Goal: Information Seeking & Learning: Learn about a topic

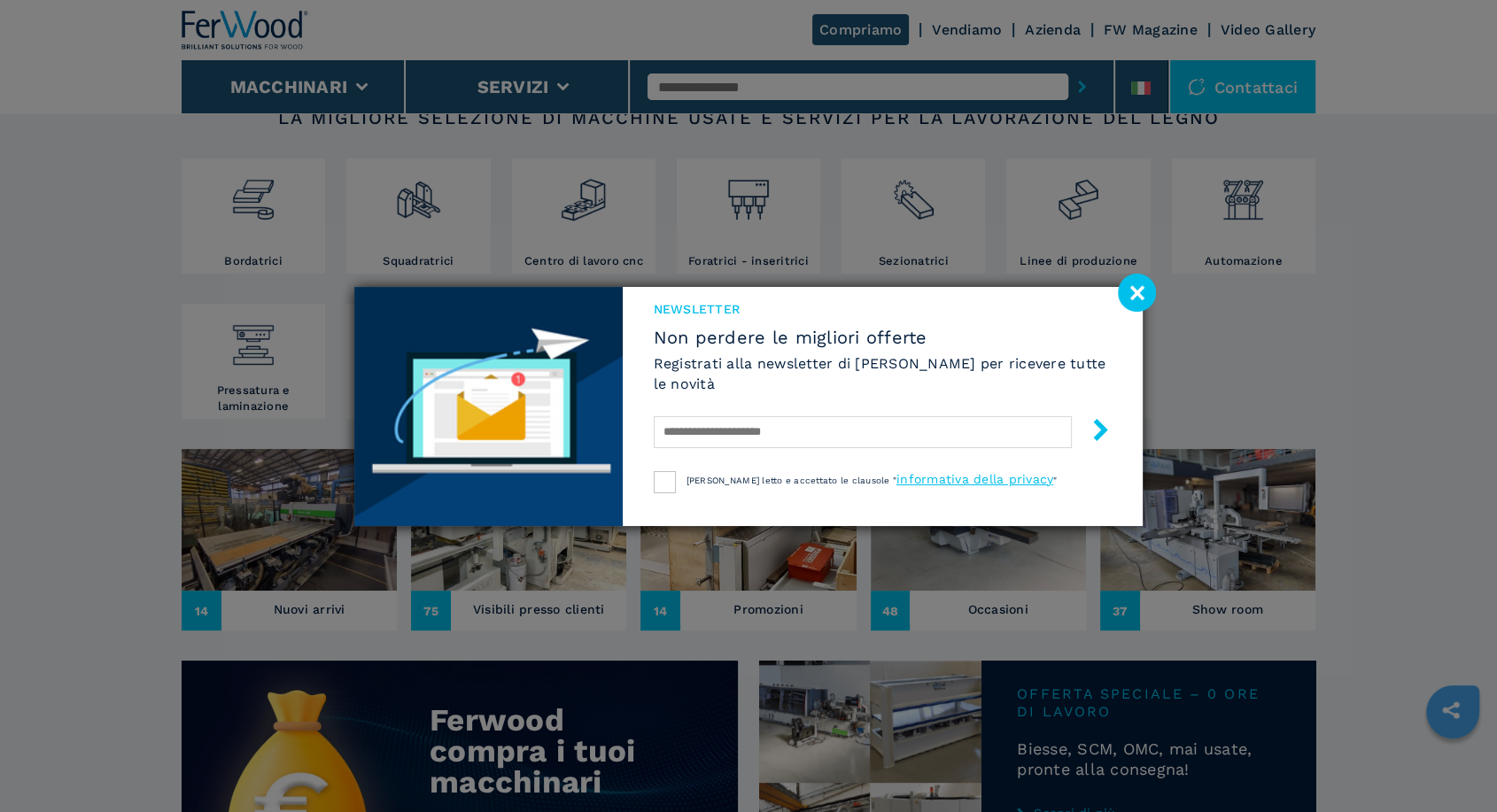
scroll to position [328, 0]
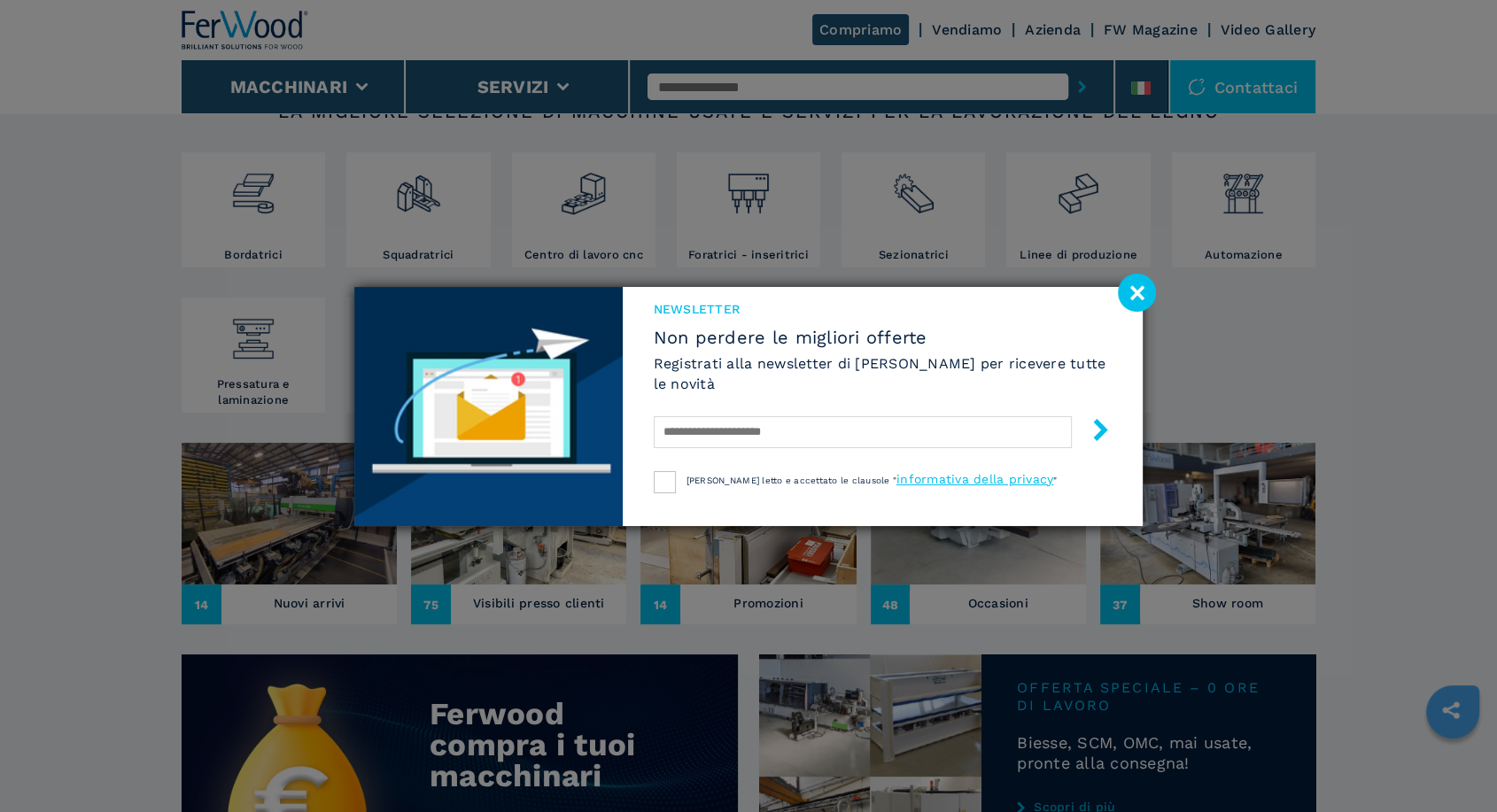
drag, startPoint x: 1141, startPoint y: 289, endPoint x: 1108, endPoint y: 297, distance: 34.0
click at [1141, 289] on image at bounding box center [1137, 292] width 38 height 38
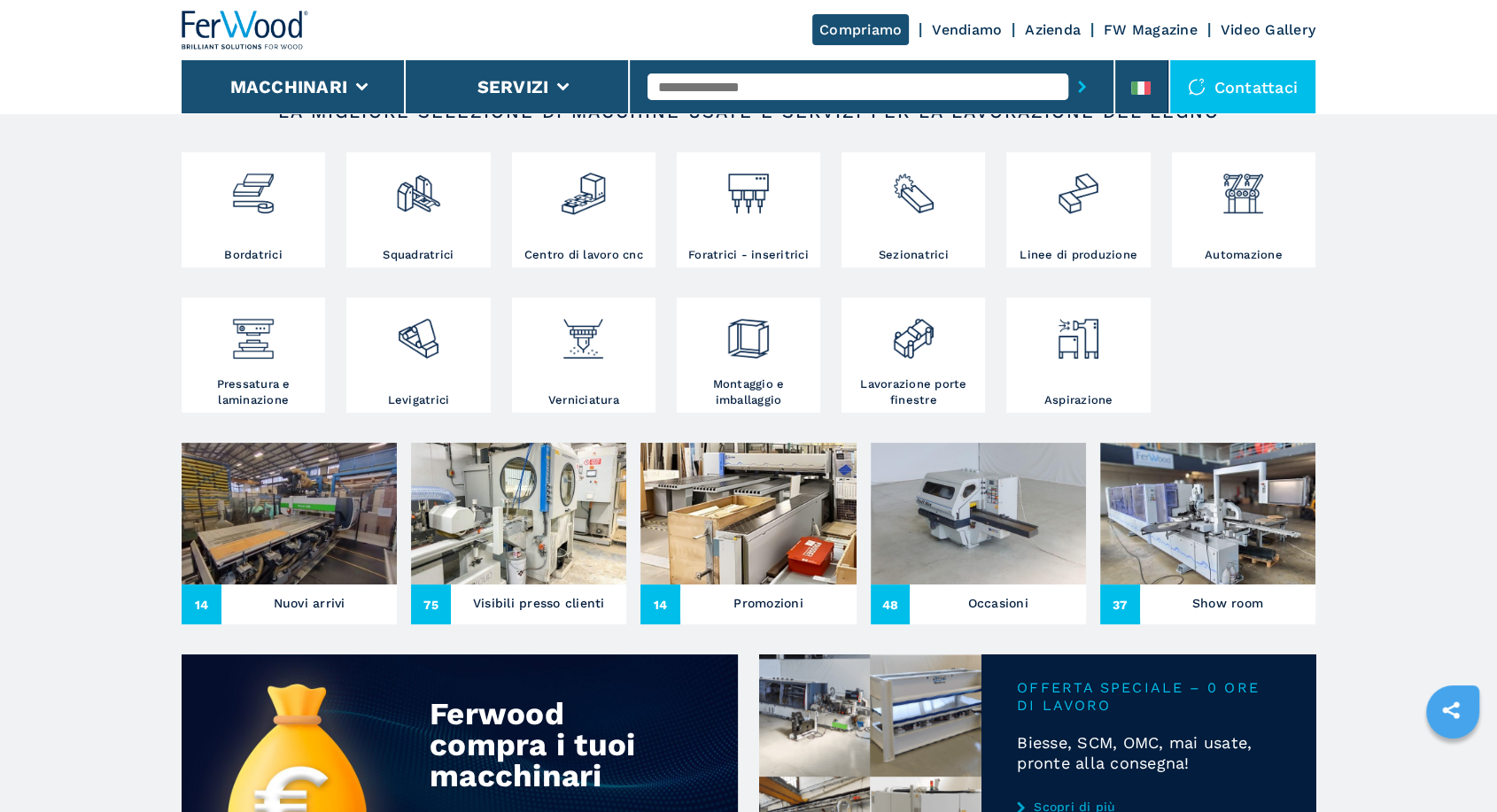
scroll to position [0, 0]
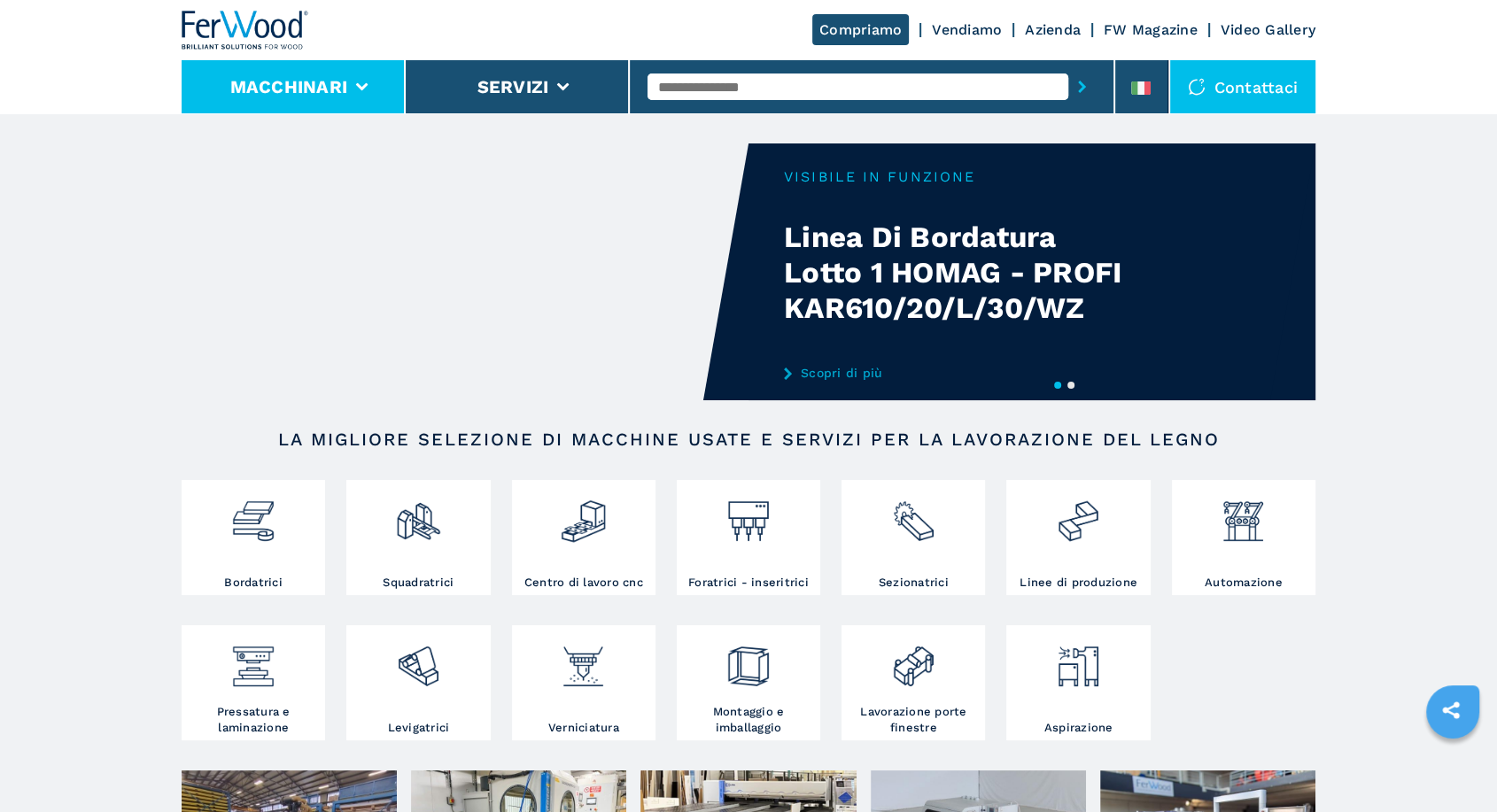
click at [368, 104] on li "Macchinari" at bounding box center [294, 86] width 224 height 53
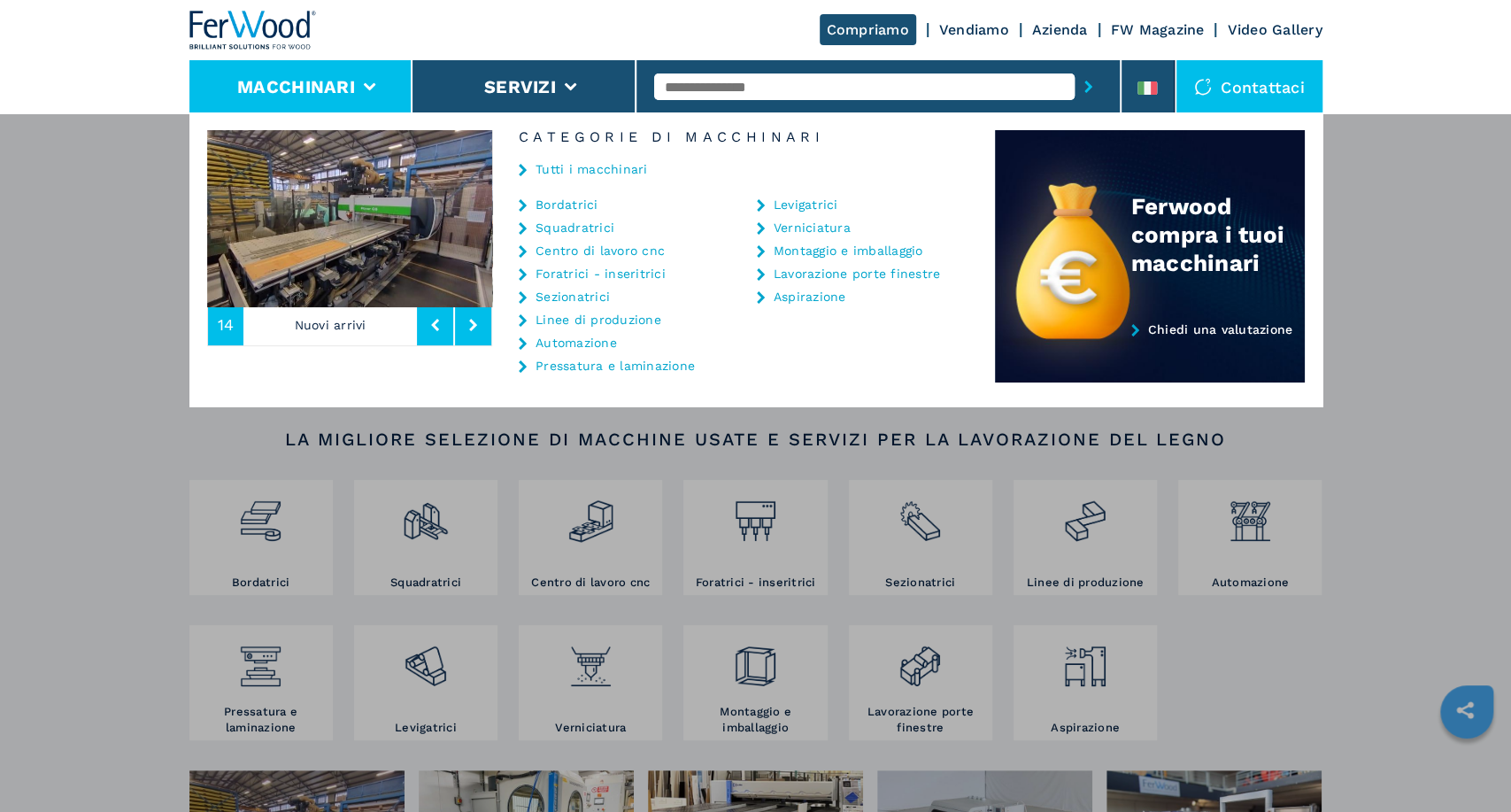
click at [764, 90] on input "text" at bounding box center [865, 86] width 420 height 27
type input "*********"
click at [1075, 67] on button "submit-button" at bounding box center [1089, 87] width 28 height 41
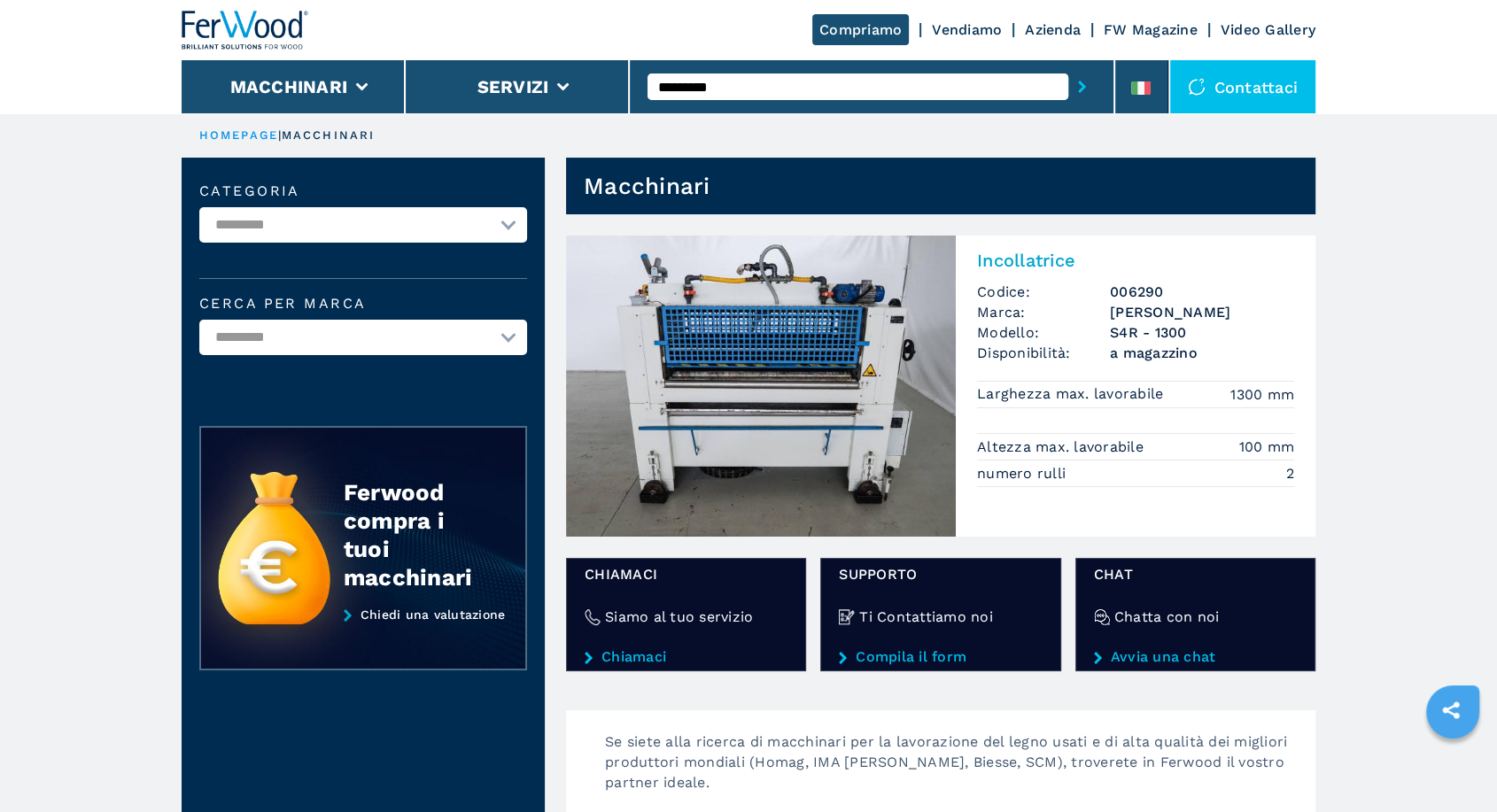
click at [781, 385] on img at bounding box center [761, 385] width 390 height 301
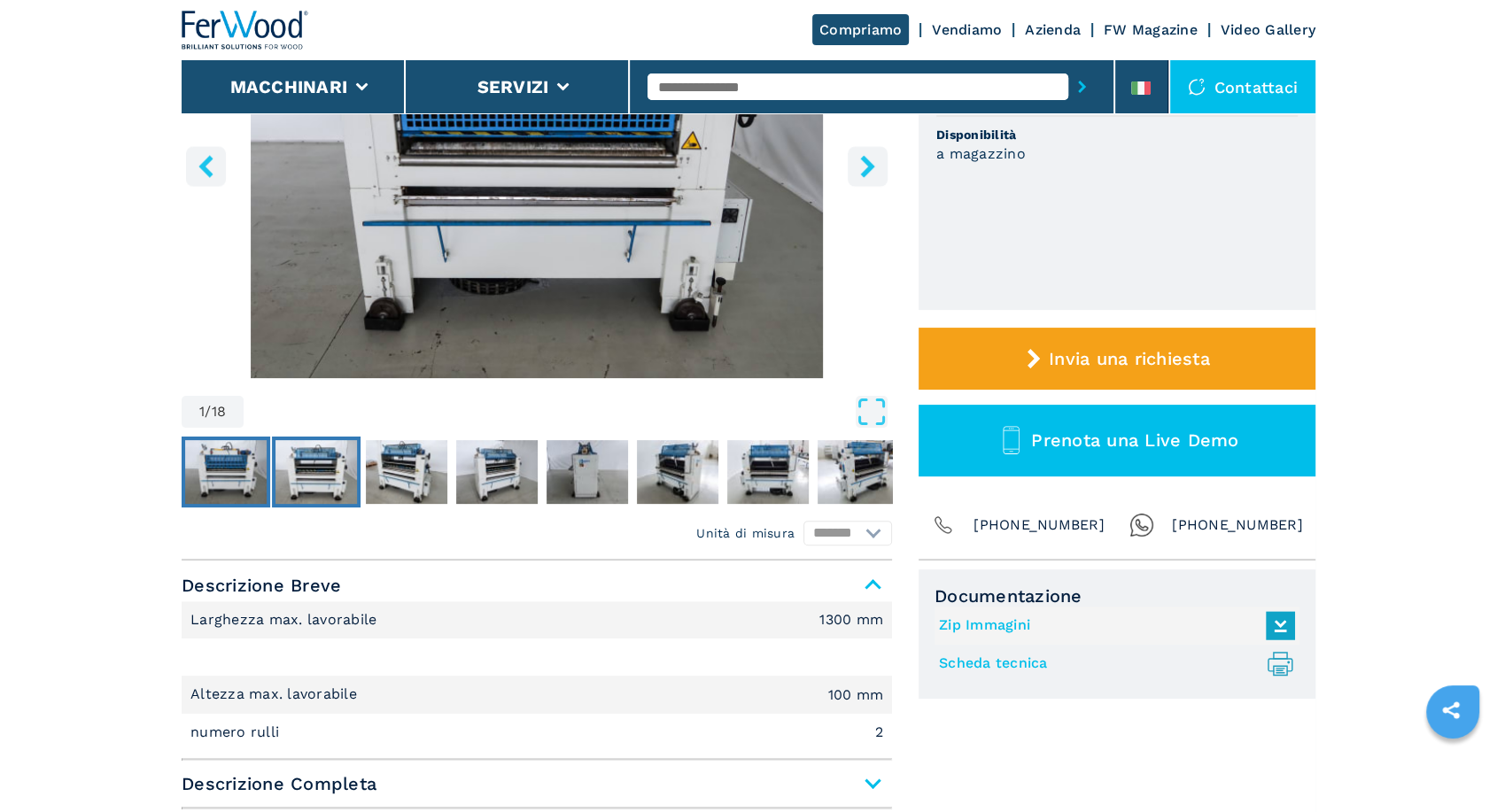
click at [322, 463] on img "Go to Slide 2" at bounding box center [316, 471] width 82 height 64
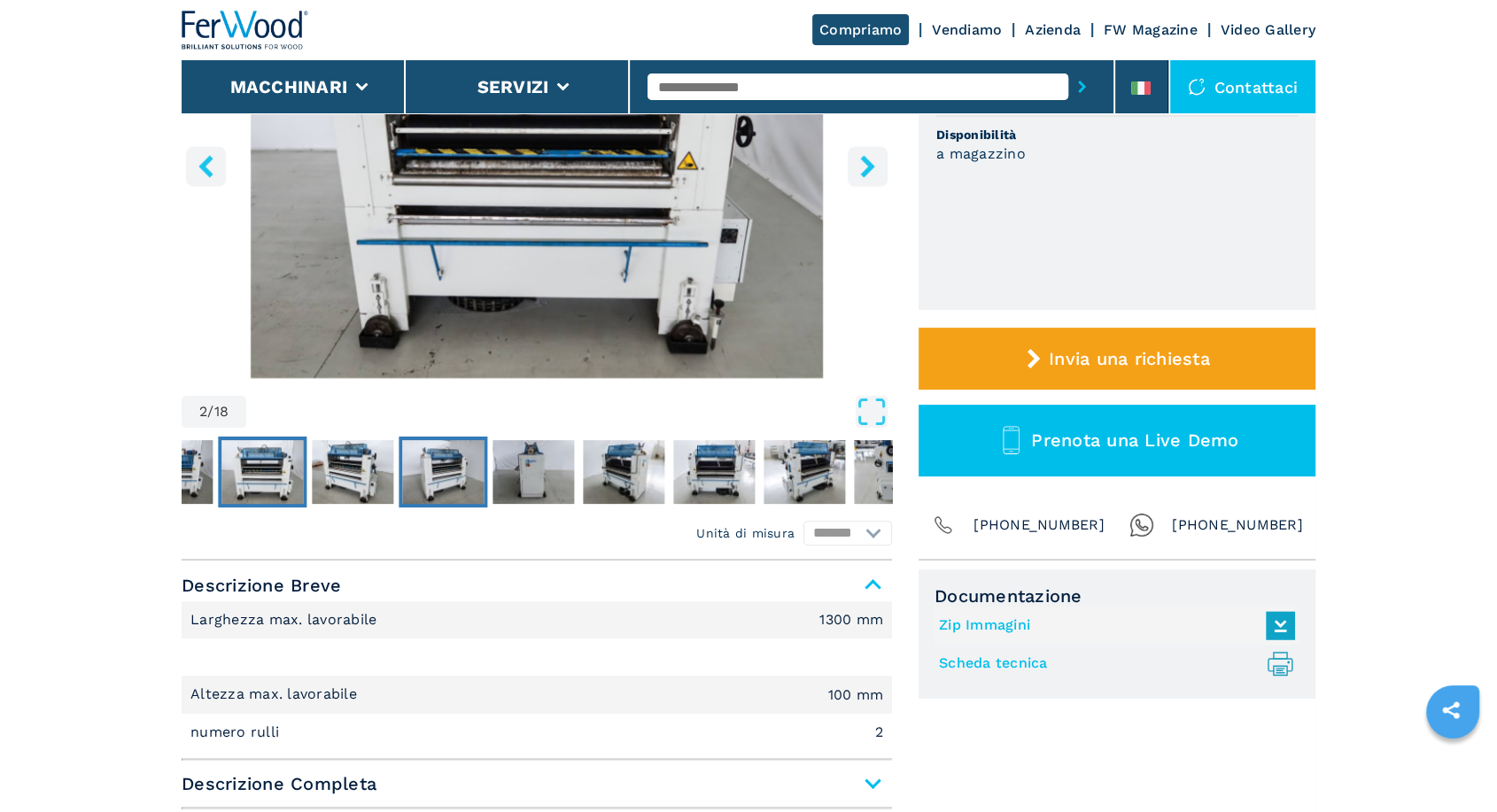
drag, startPoint x: 443, startPoint y: 473, endPoint x: 468, endPoint y: 465, distance: 26.2
click at [445, 473] on img "Go to Slide 4" at bounding box center [443, 471] width 82 height 64
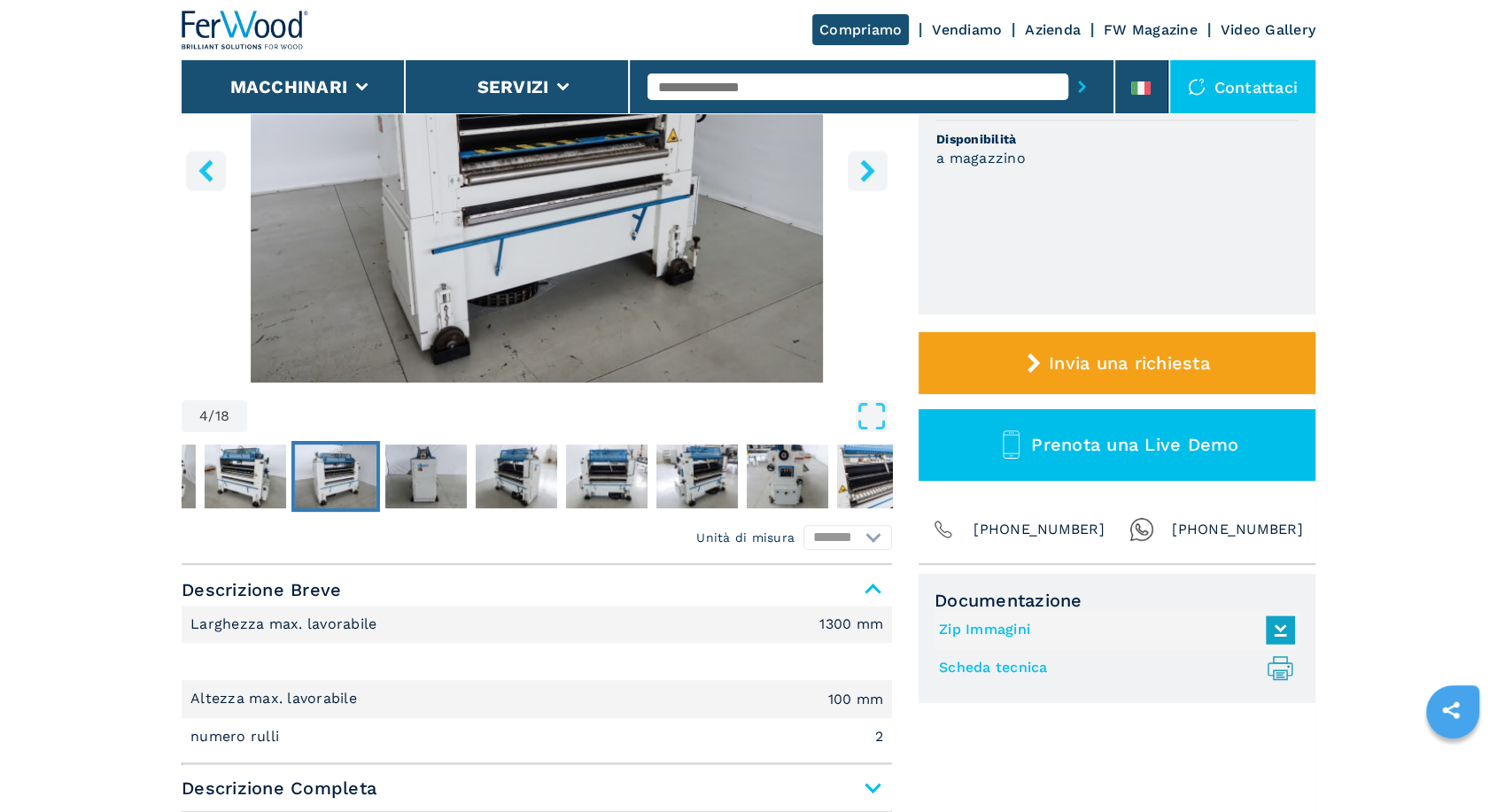
scroll to position [328, 0]
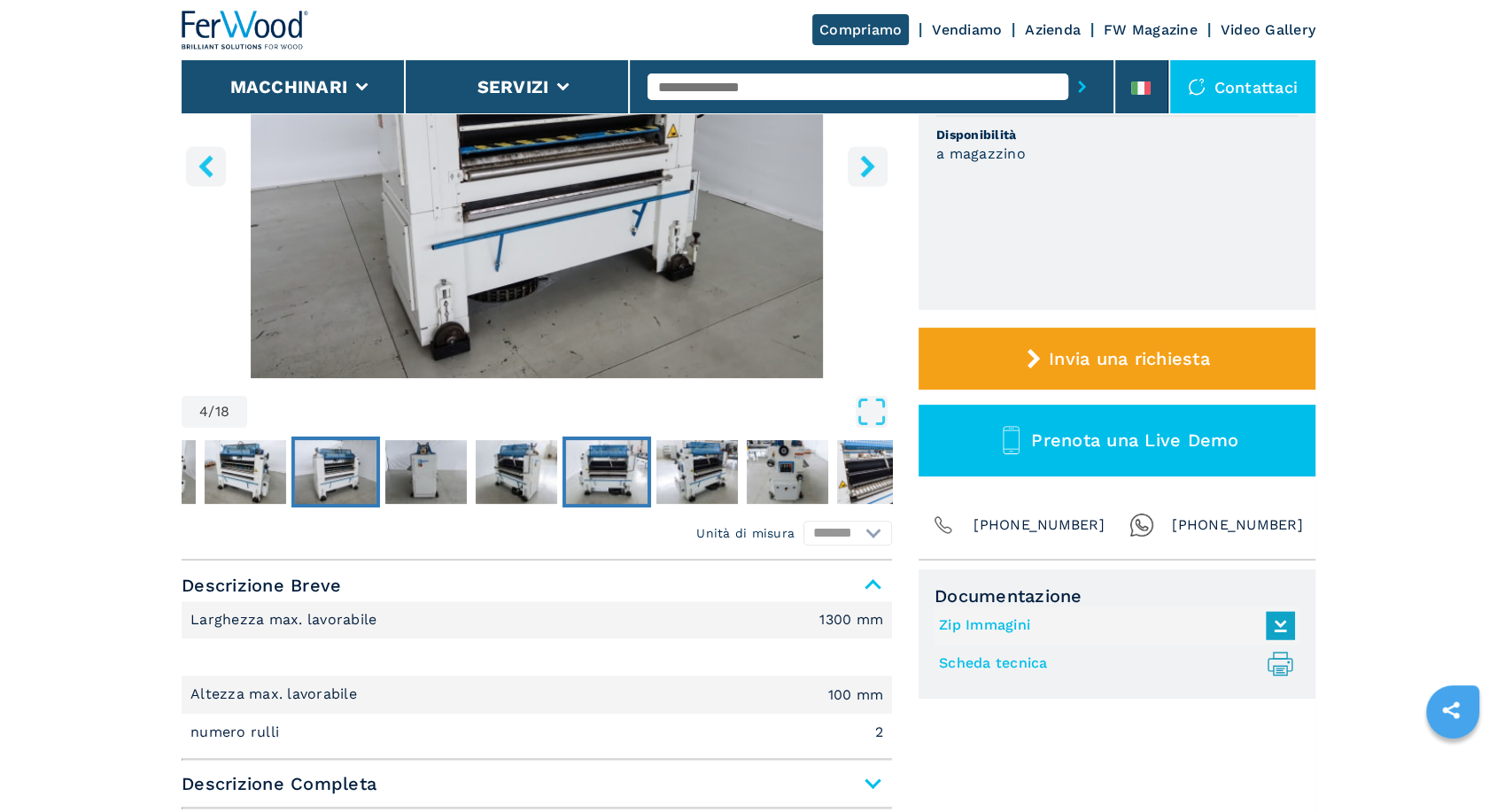
click at [625, 463] on img "Go to Slide 7" at bounding box center [607, 471] width 82 height 64
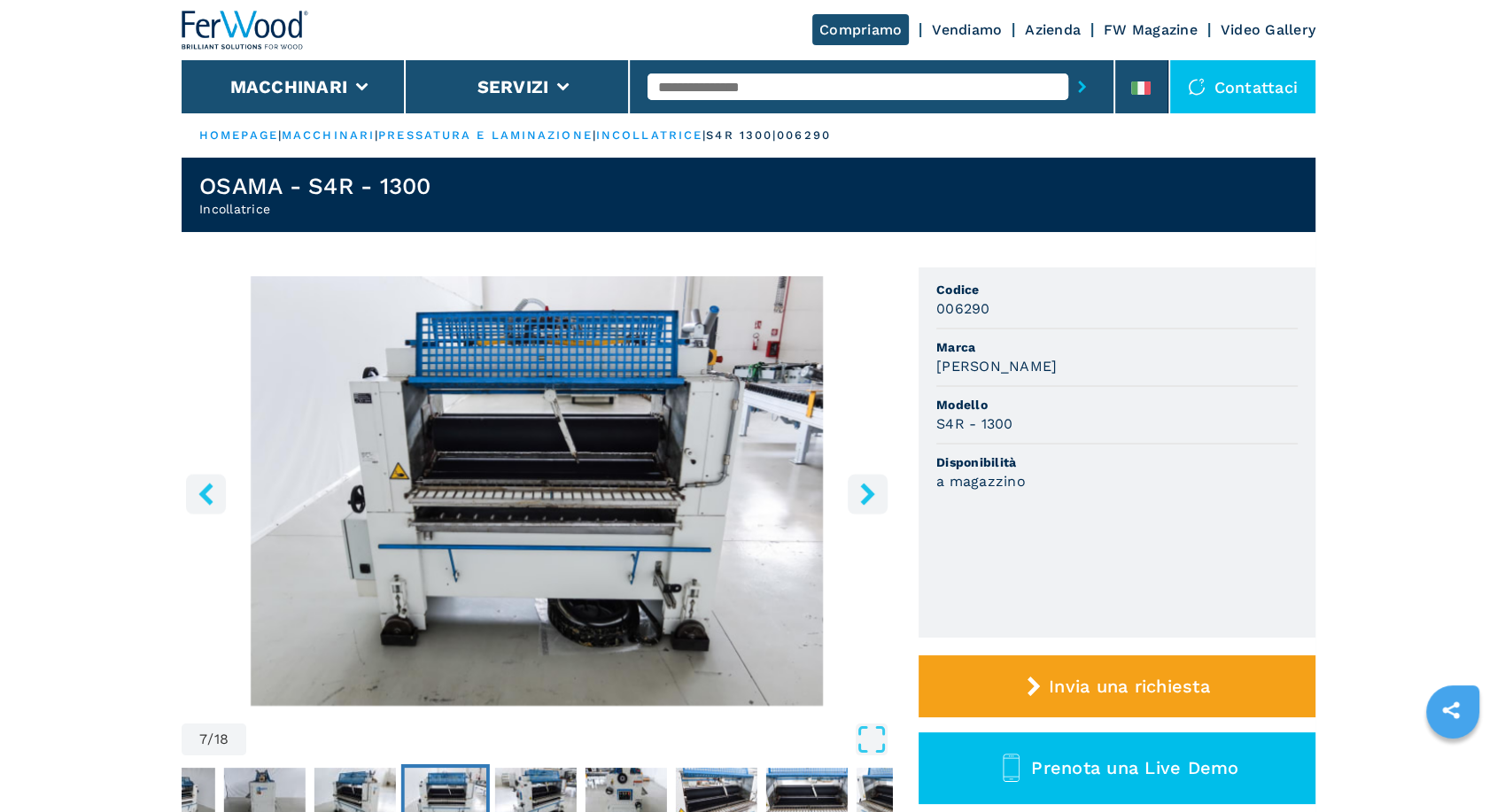
scroll to position [0, 0]
click at [818, 779] on img "Go to Slide 11" at bounding box center [807, 799] width 82 height 64
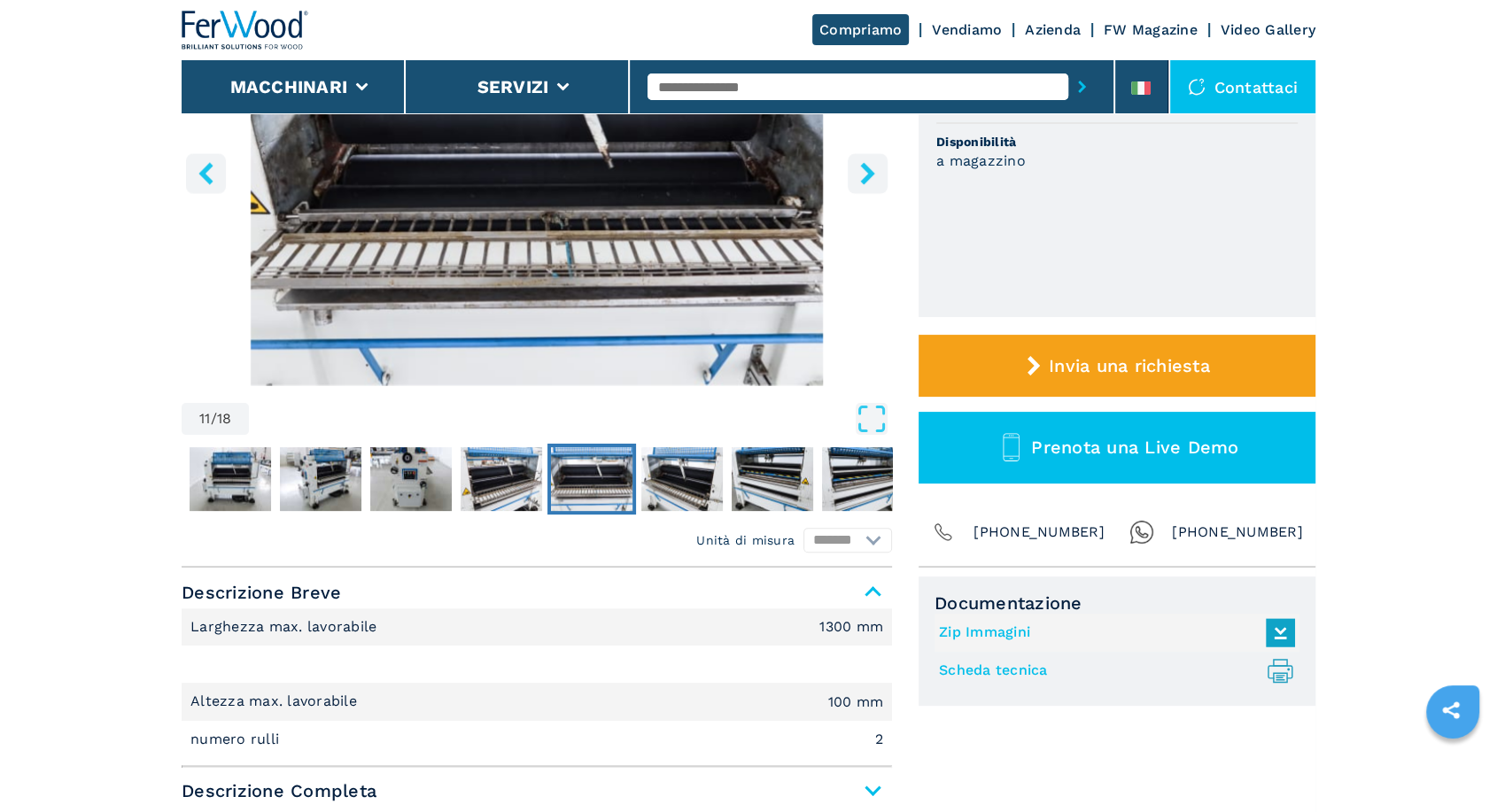
scroll to position [328, 0]
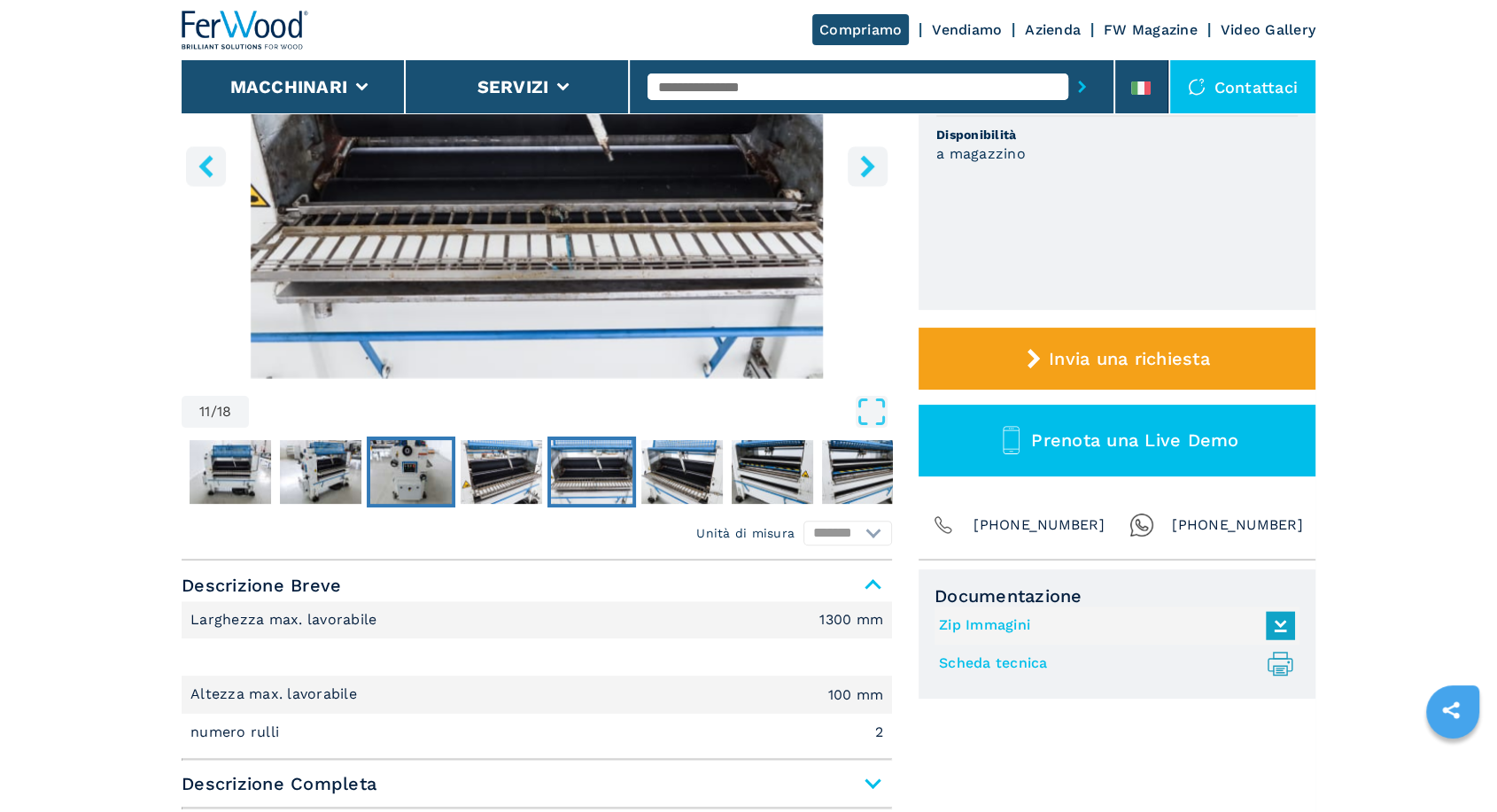
click at [396, 466] on img "Go to Slide 9" at bounding box center [411, 471] width 82 height 64
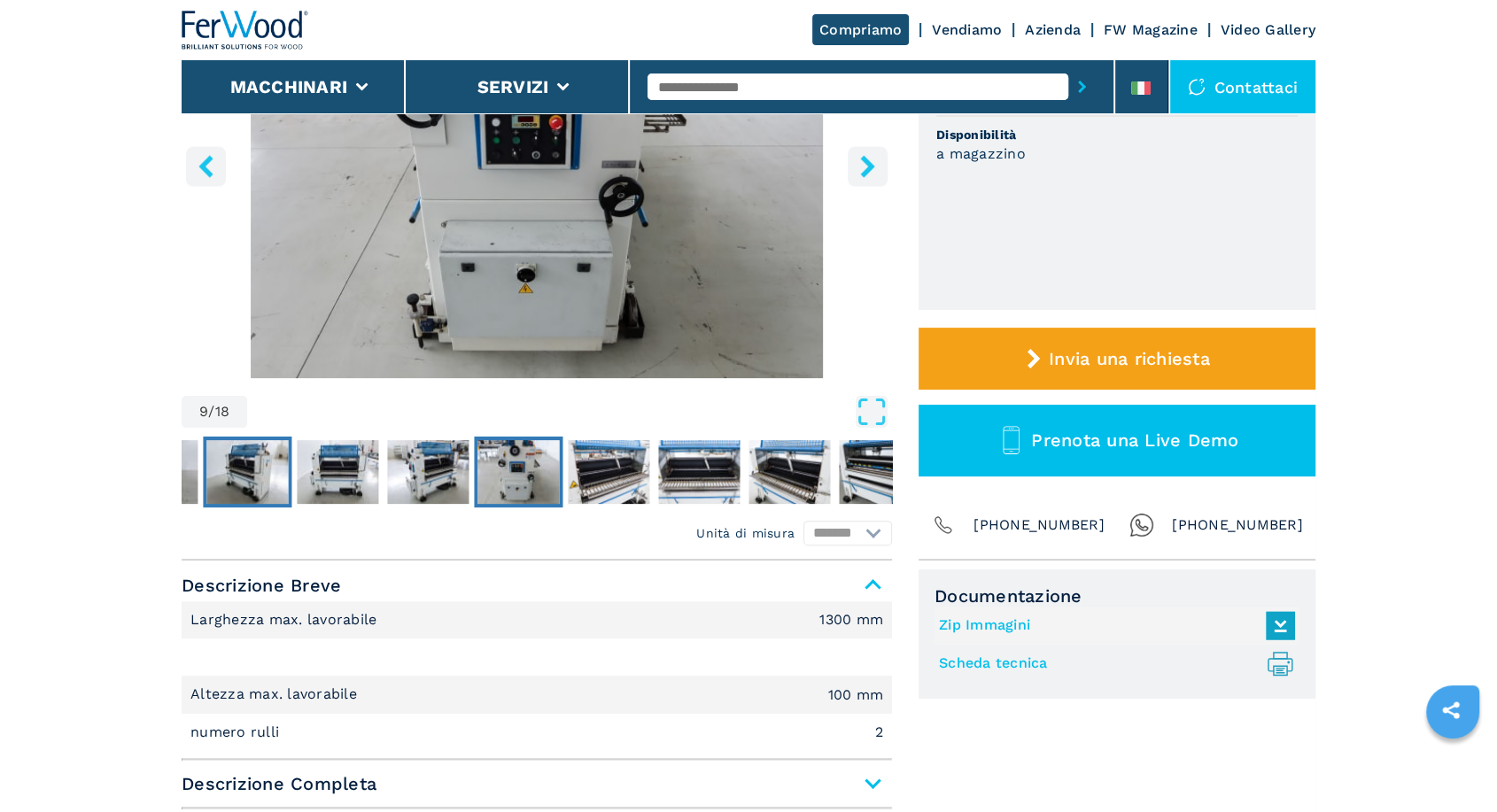
click at [256, 478] on img "Go to Slide 6" at bounding box center [247, 471] width 82 height 64
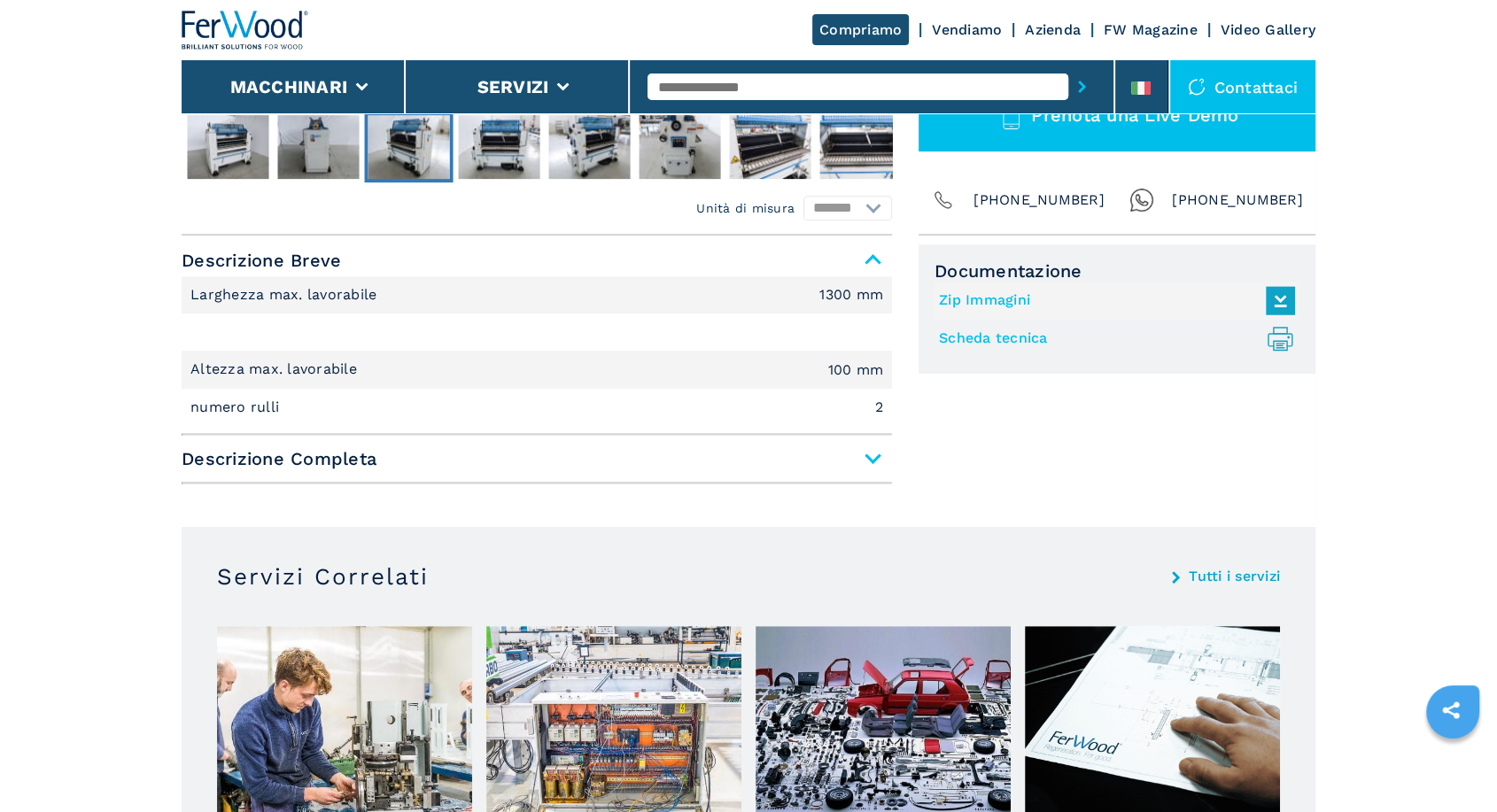
scroll to position [656, 0]
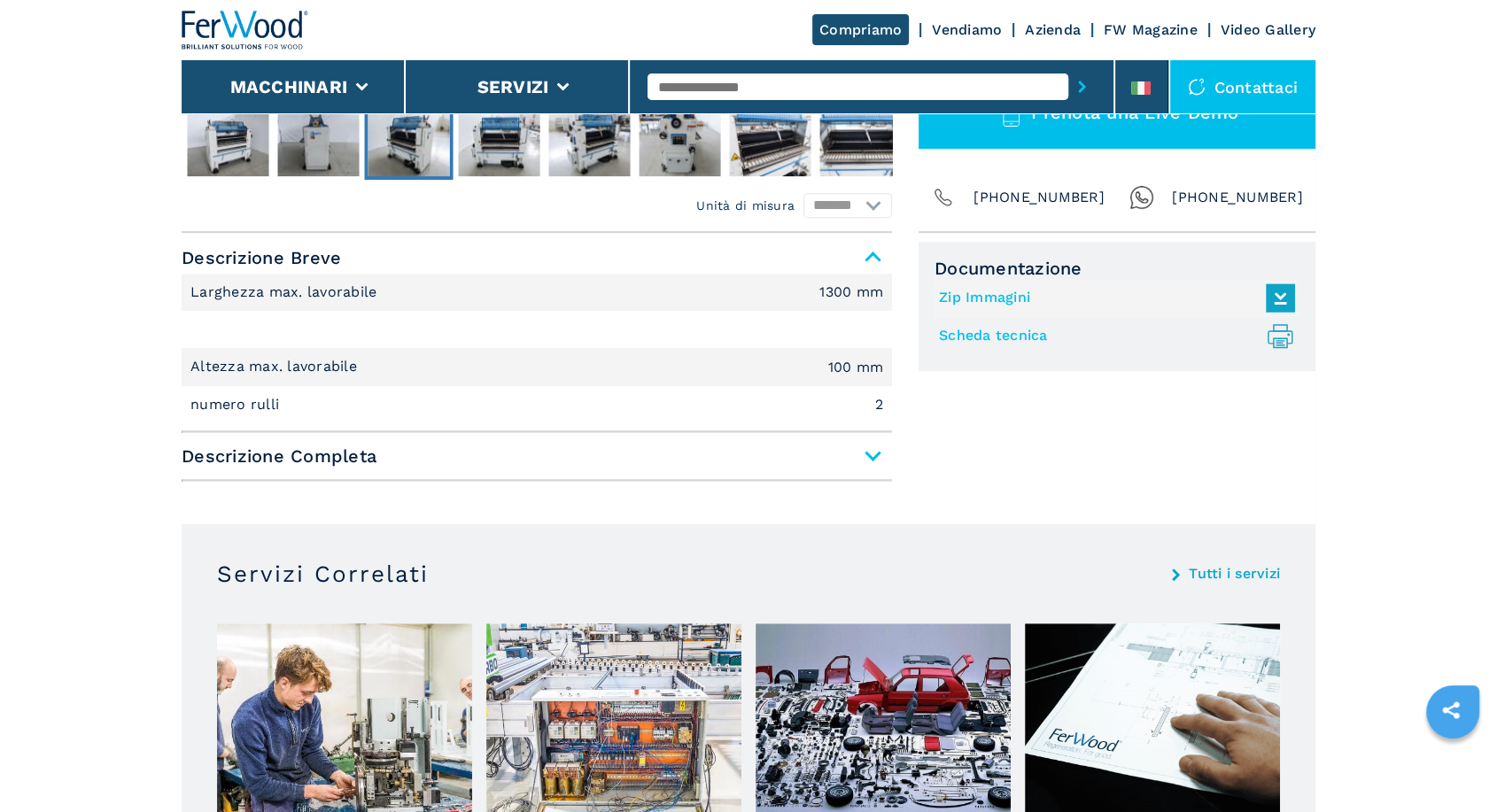
click at [872, 454] on span "Descrizione Completa" at bounding box center [536, 456] width 711 height 31
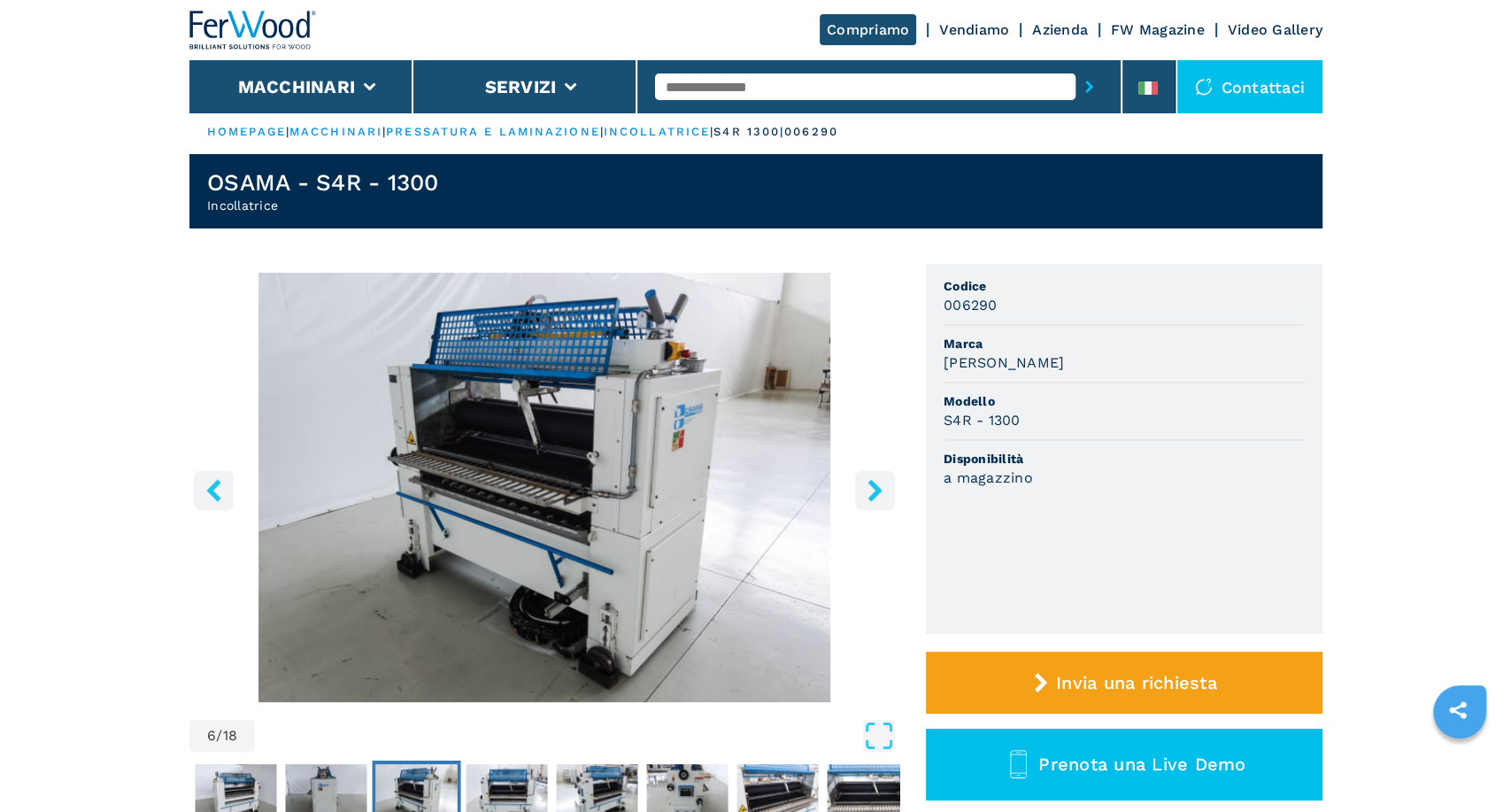
scroll to position [0, 0]
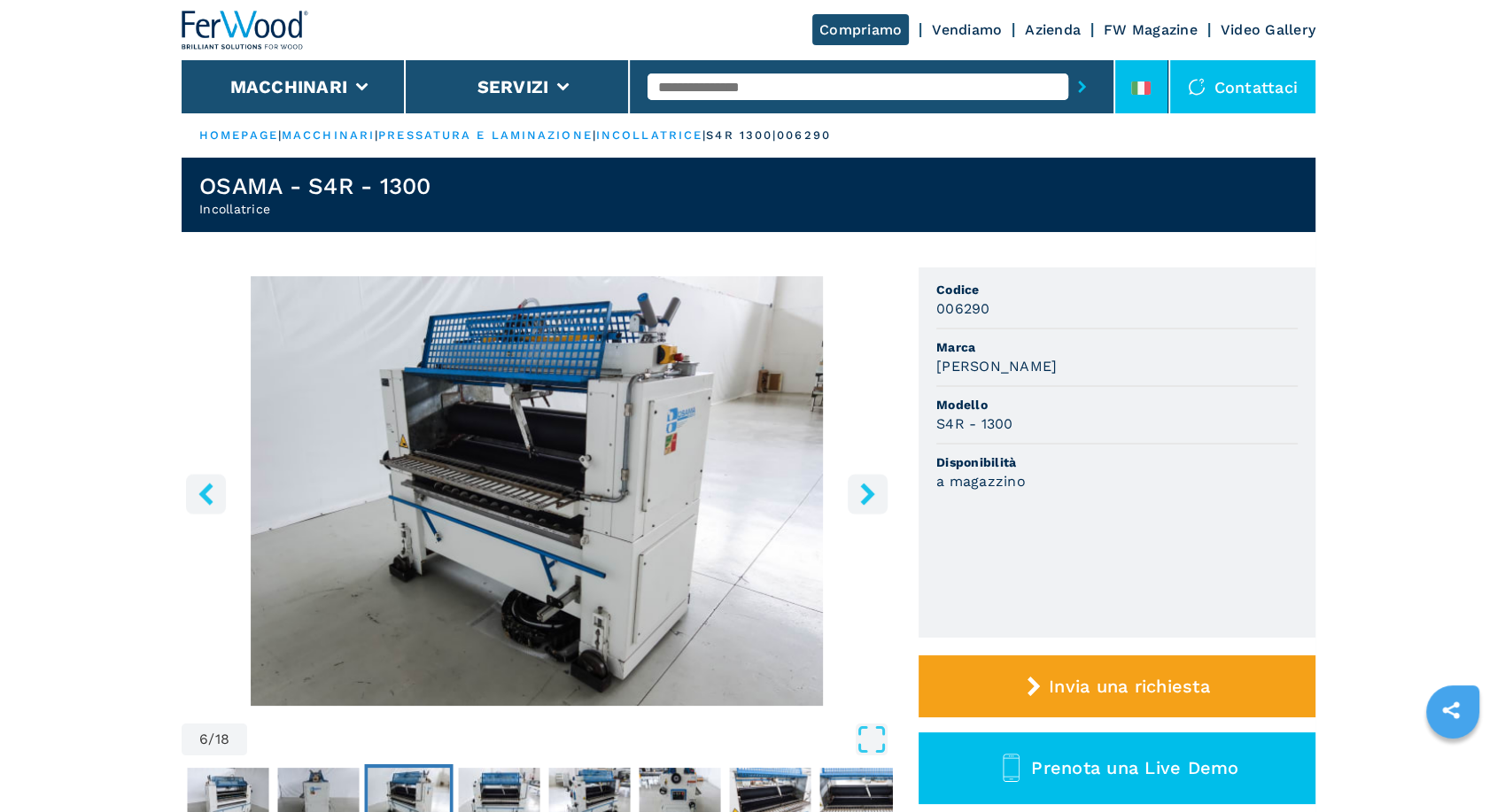
click at [1147, 103] on li at bounding box center [1141, 86] width 53 height 53
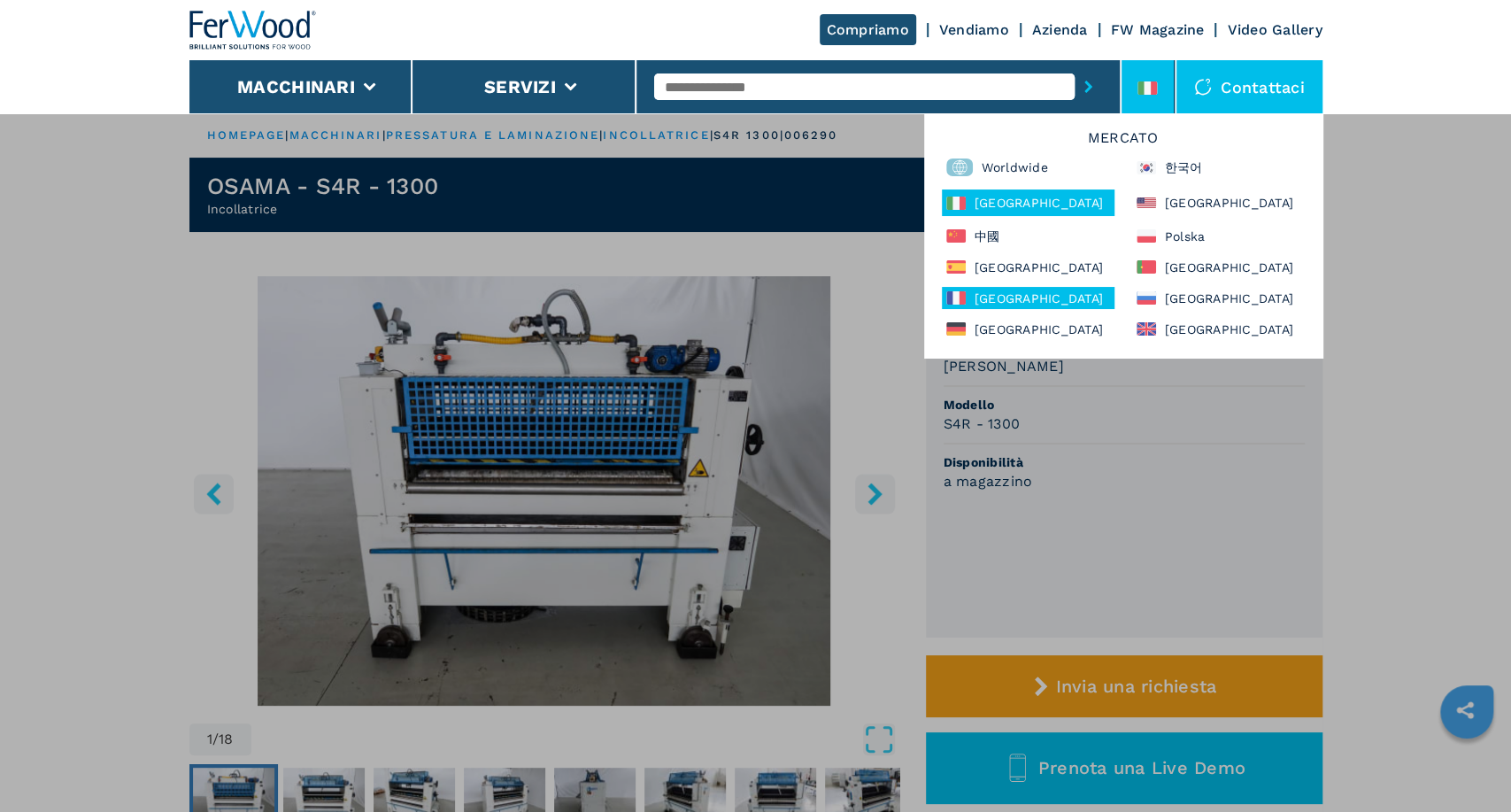
click at [1005, 293] on div "France" at bounding box center [1028, 298] width 172 height 22
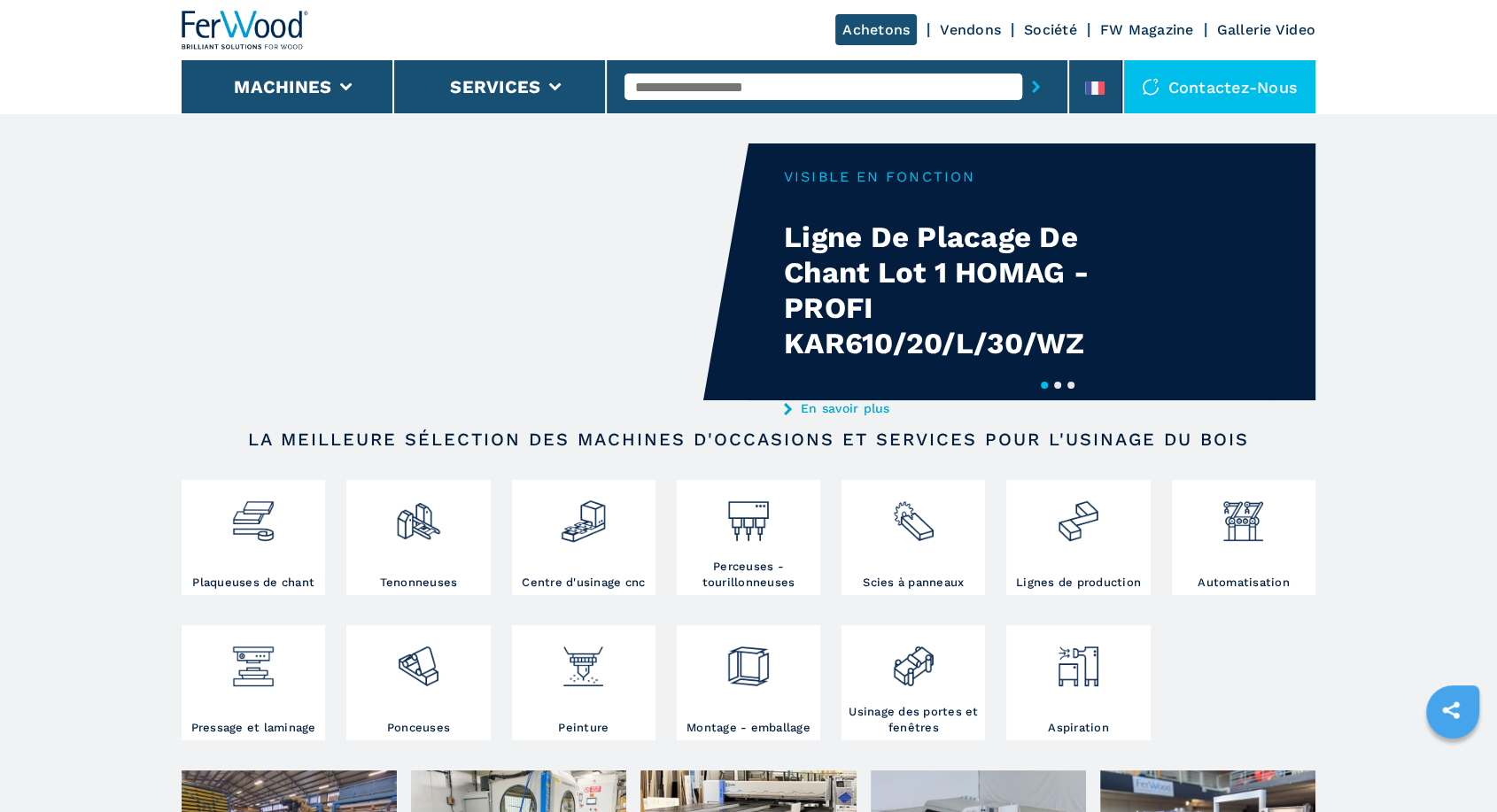
click at [719, 89] on input "text" at bounding box center [823, 86] width 397 height 27
type input "*****"
click at [1022, 67] on button "submit-button" at bounding box center [1036, 87] width 28 height 41
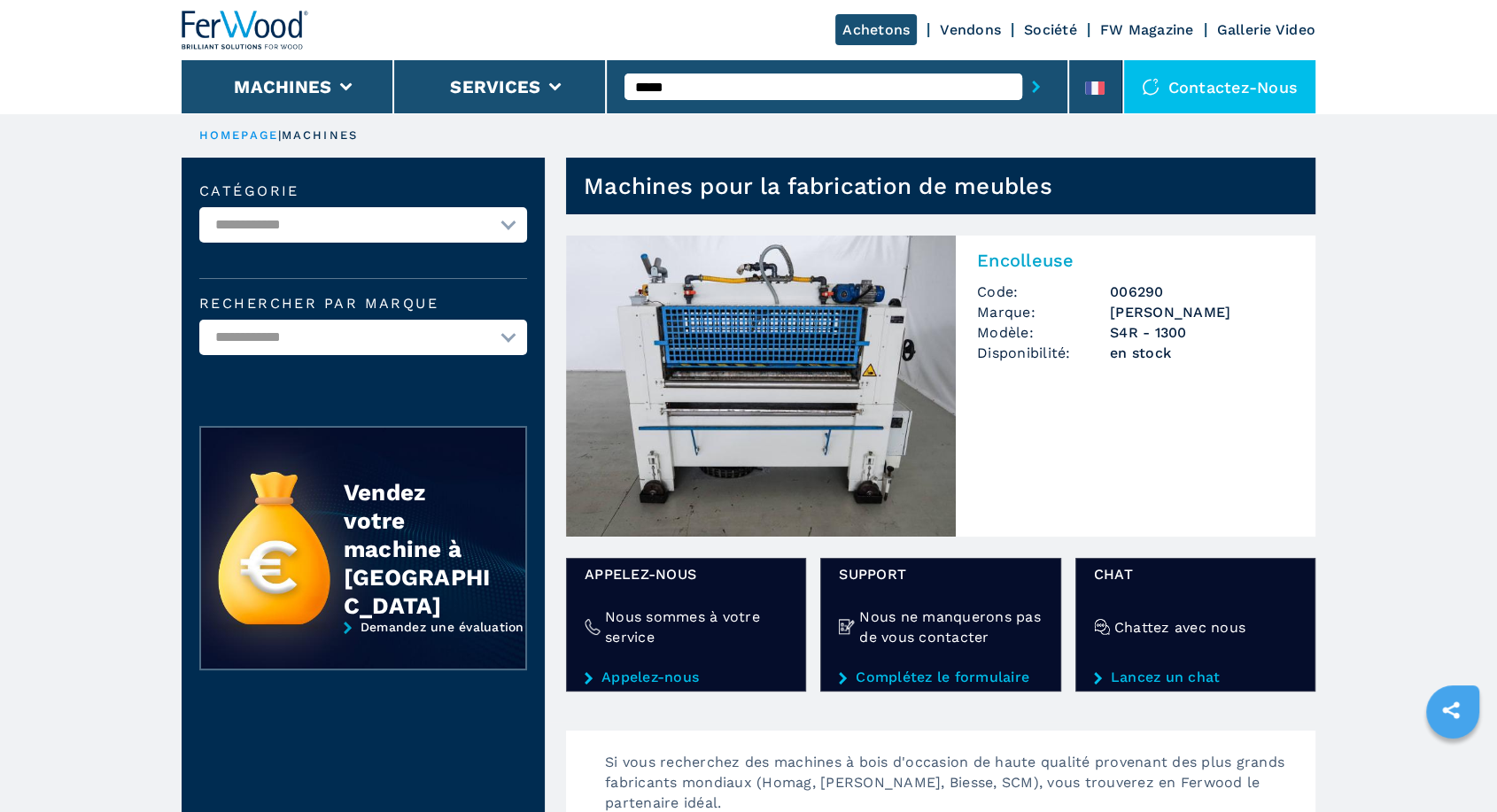
click at [776, 354] on img at bounding box center [761, 385] width 390 height 301
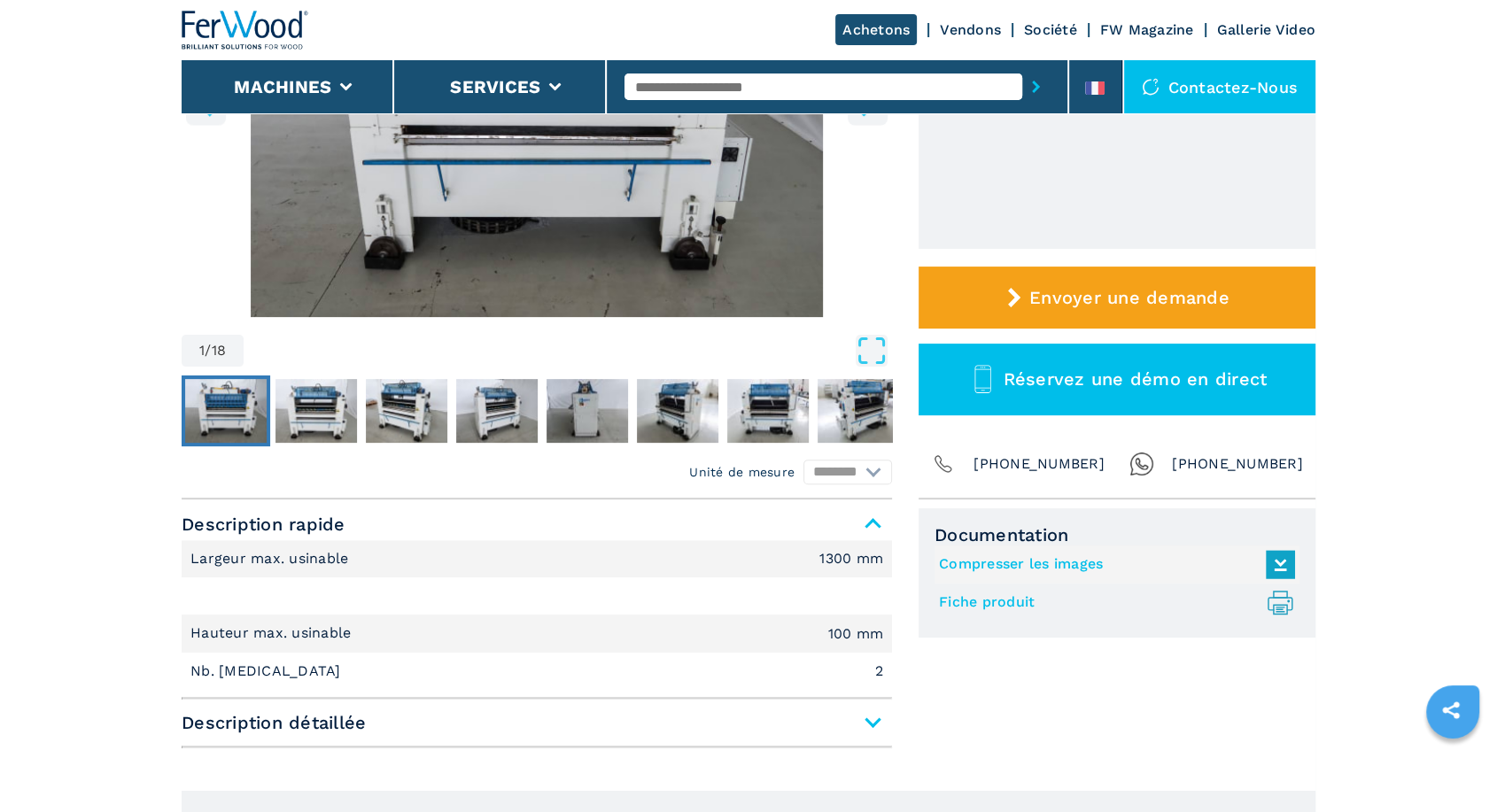
scroll to position [656, 0]
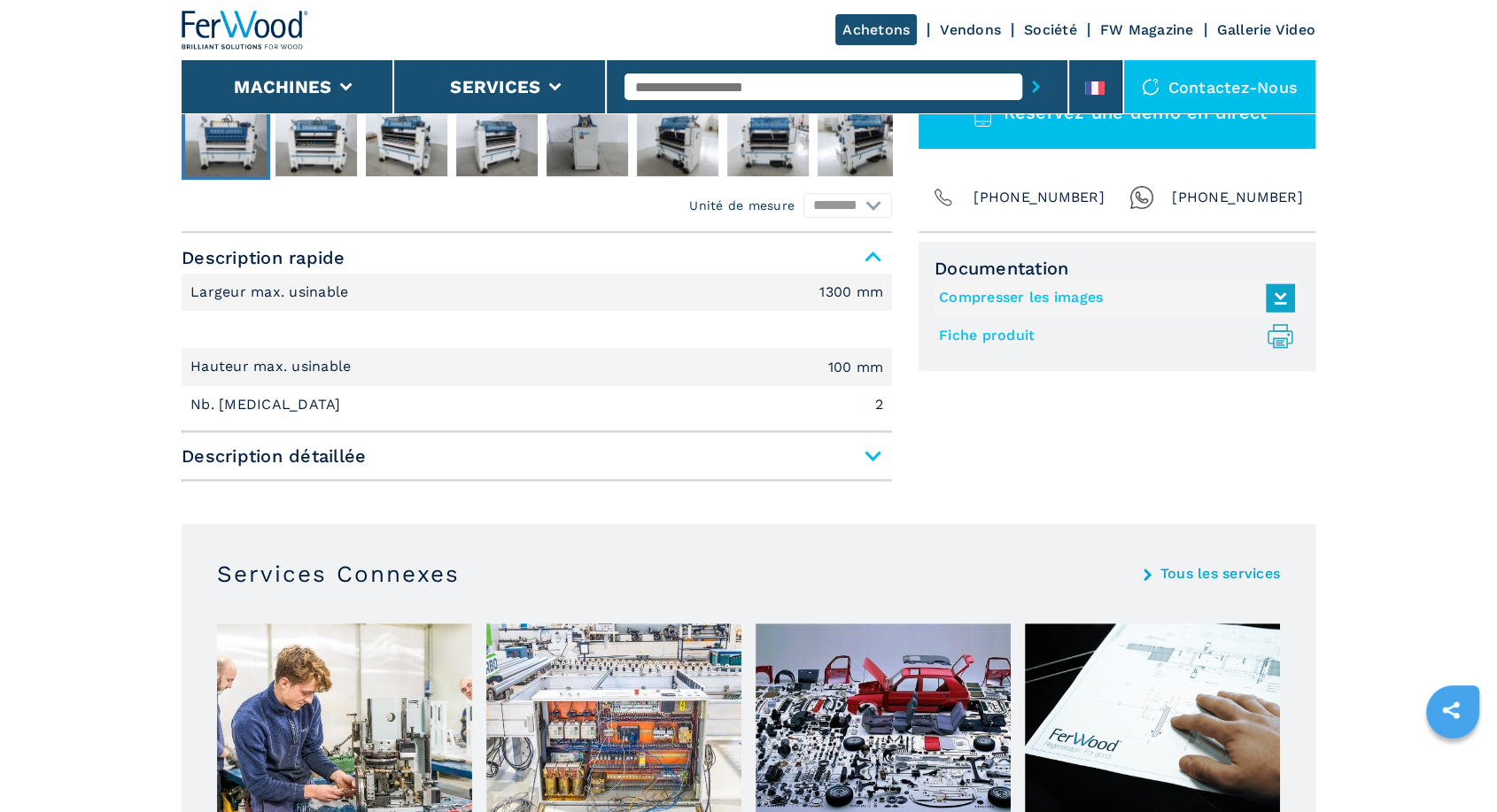
click at [861, 444] on span "Description détaillée" at bounding box center [536, 456] width 711 height 31
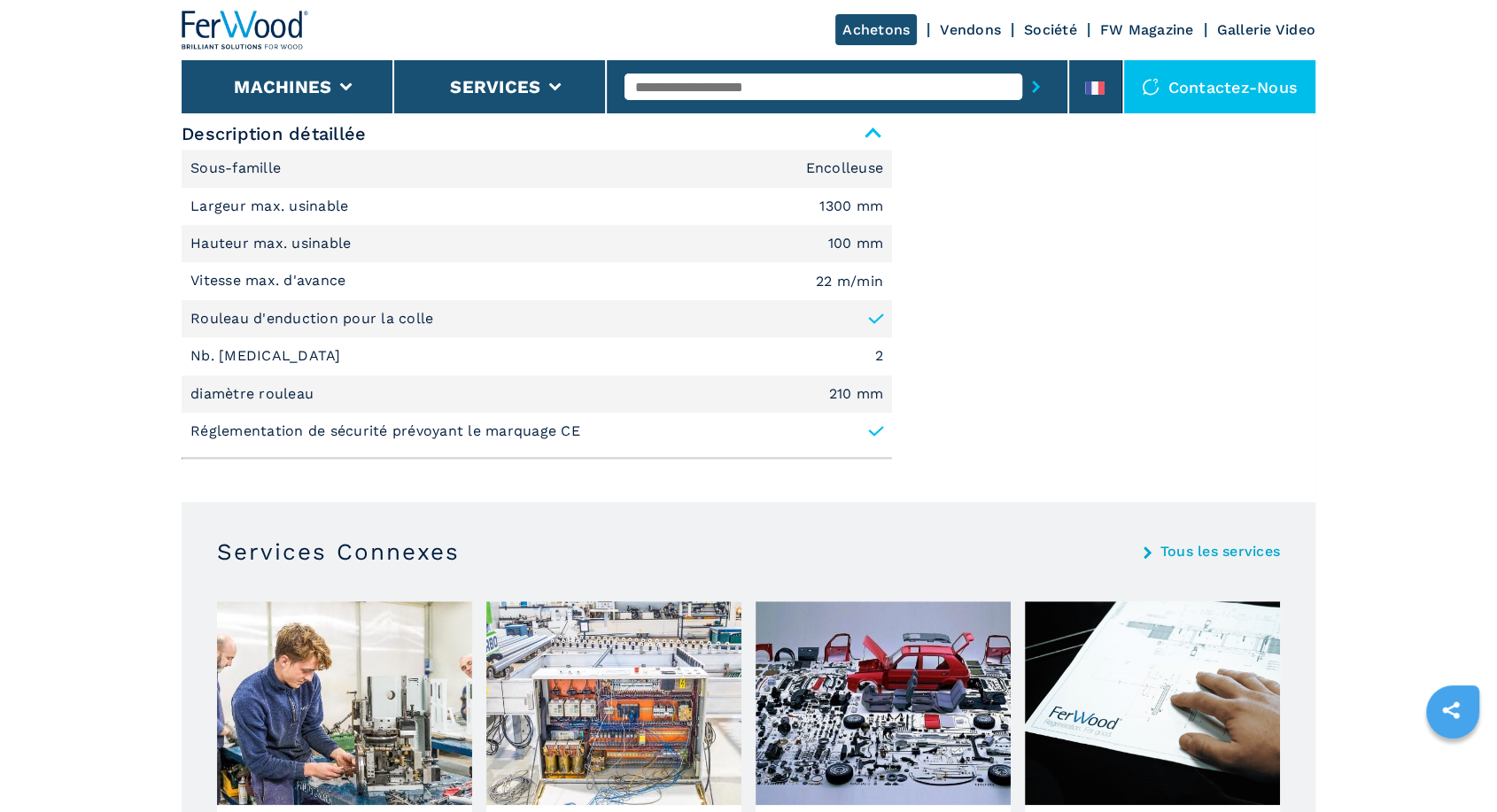
scroll to position [983, 0]
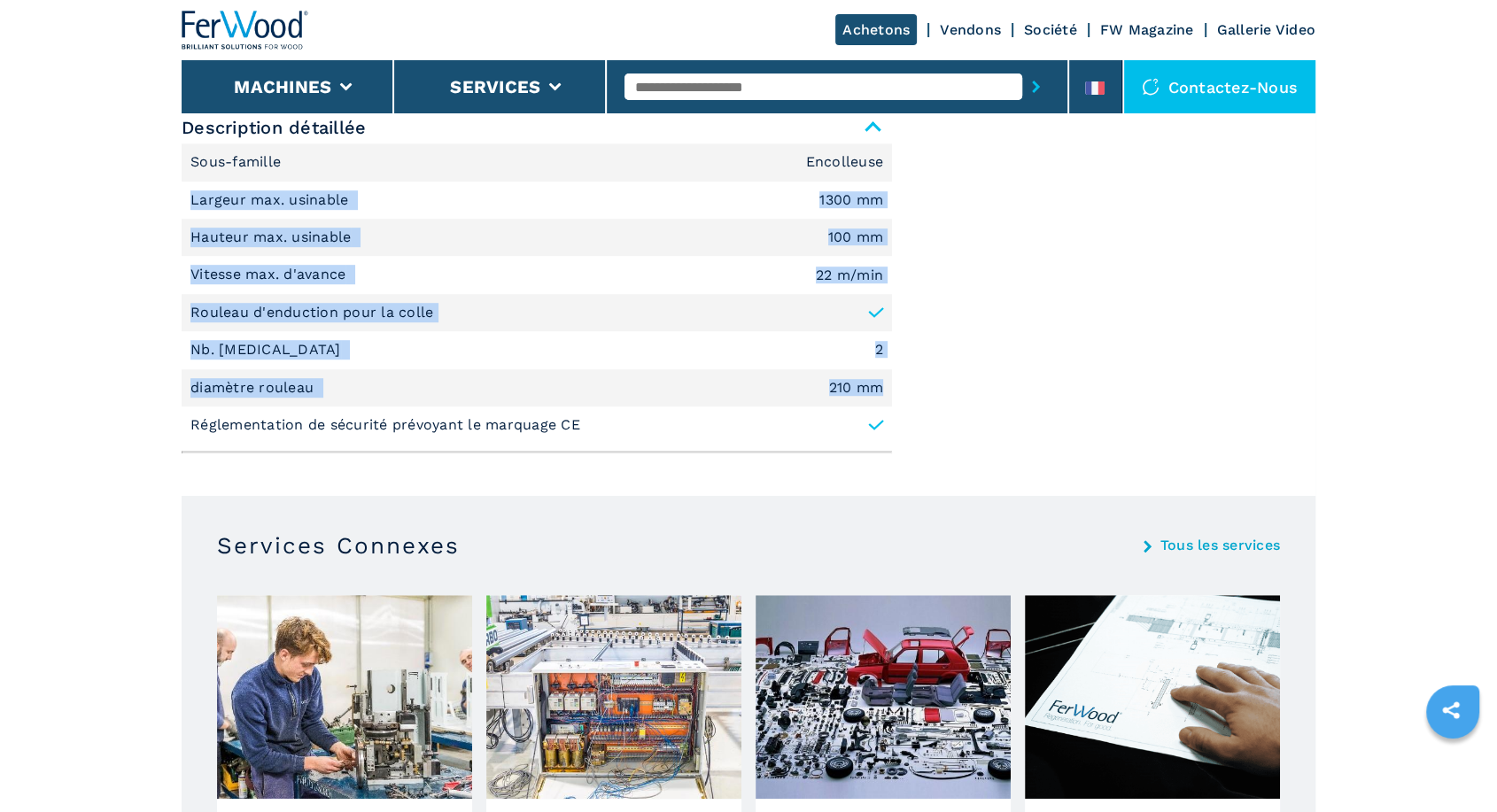
drag, startPoint x: 191, startPoint y: 195, endPoint x: 887, endPoint y: 392, distance: 723.3
click at [887, 392] on ul "Sous-famille Encolleuse Largeur max. usinable 1300 mm Hauteur max. usinable 100…" at bounding box center [536, 294] width 711 height 300
copy ul "Largeur max. usinable 1300 mm Hauteur max. usinable 100 mm Vitesse max. d'avanc…"
